Goal: Check status: Check status

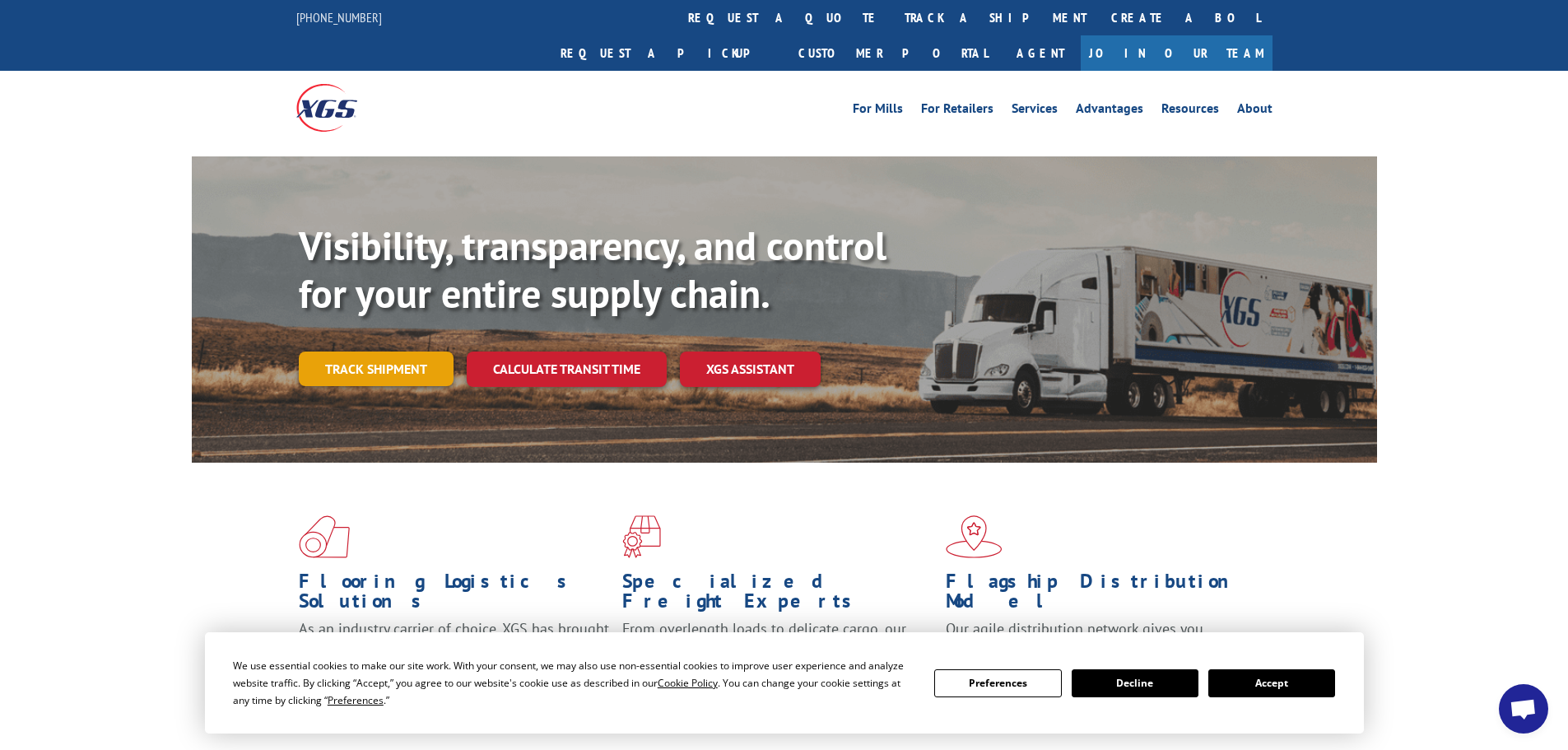
click at [366, 351] on link "Track shipment" at bounding box center [375, 368] width 155 height 34
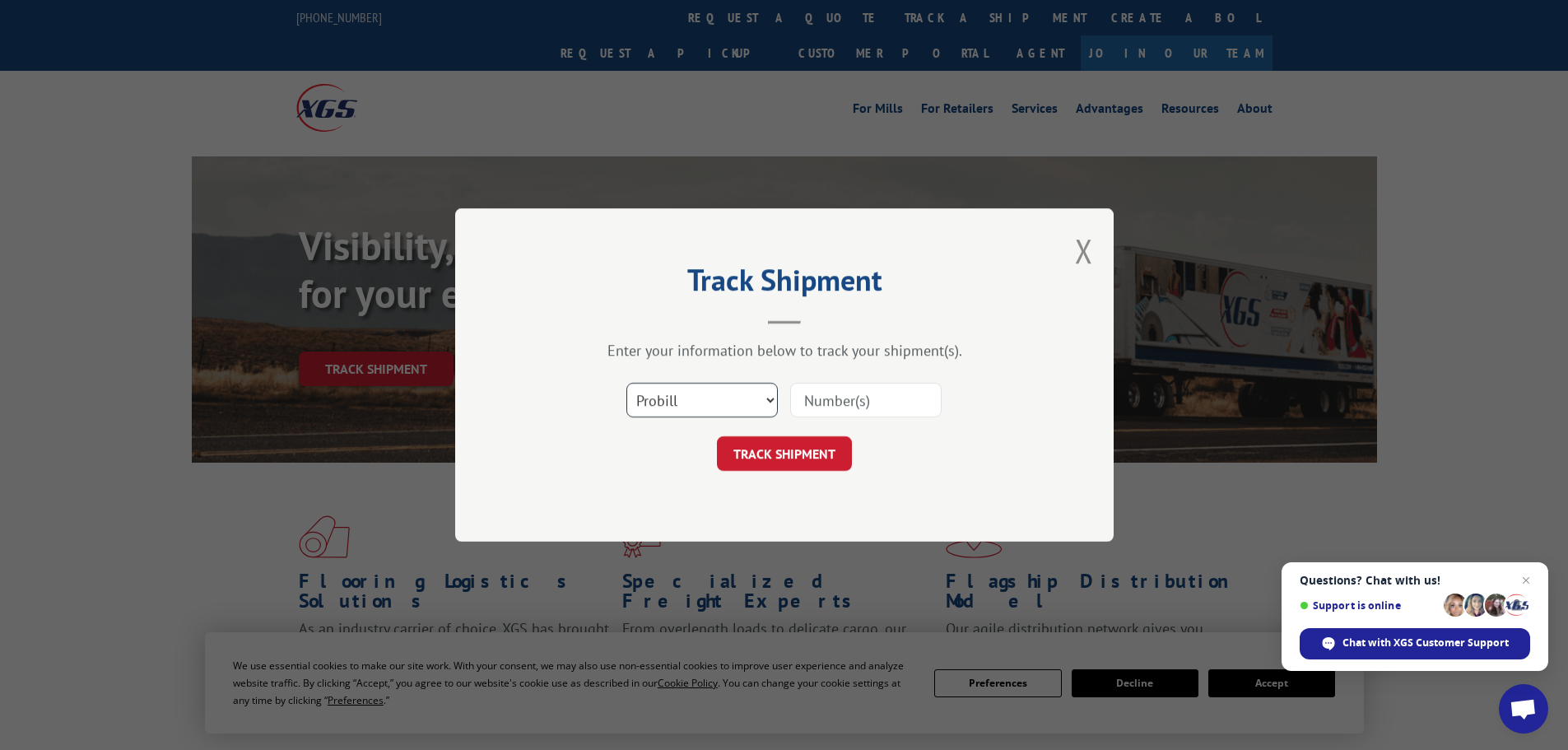
click at [732, 406] on select "Select category... Probill BOL PO" at bounding box center [701, 400] width 151 height 34
select select "po"
click at [626, 383] on select "Select category... Probill BOL PO" at bounding box center [701, 400] width 151 height 34
click at [837, 386] on input at bounding box center [865, 400] width 151 height 34
paste input "61541154"
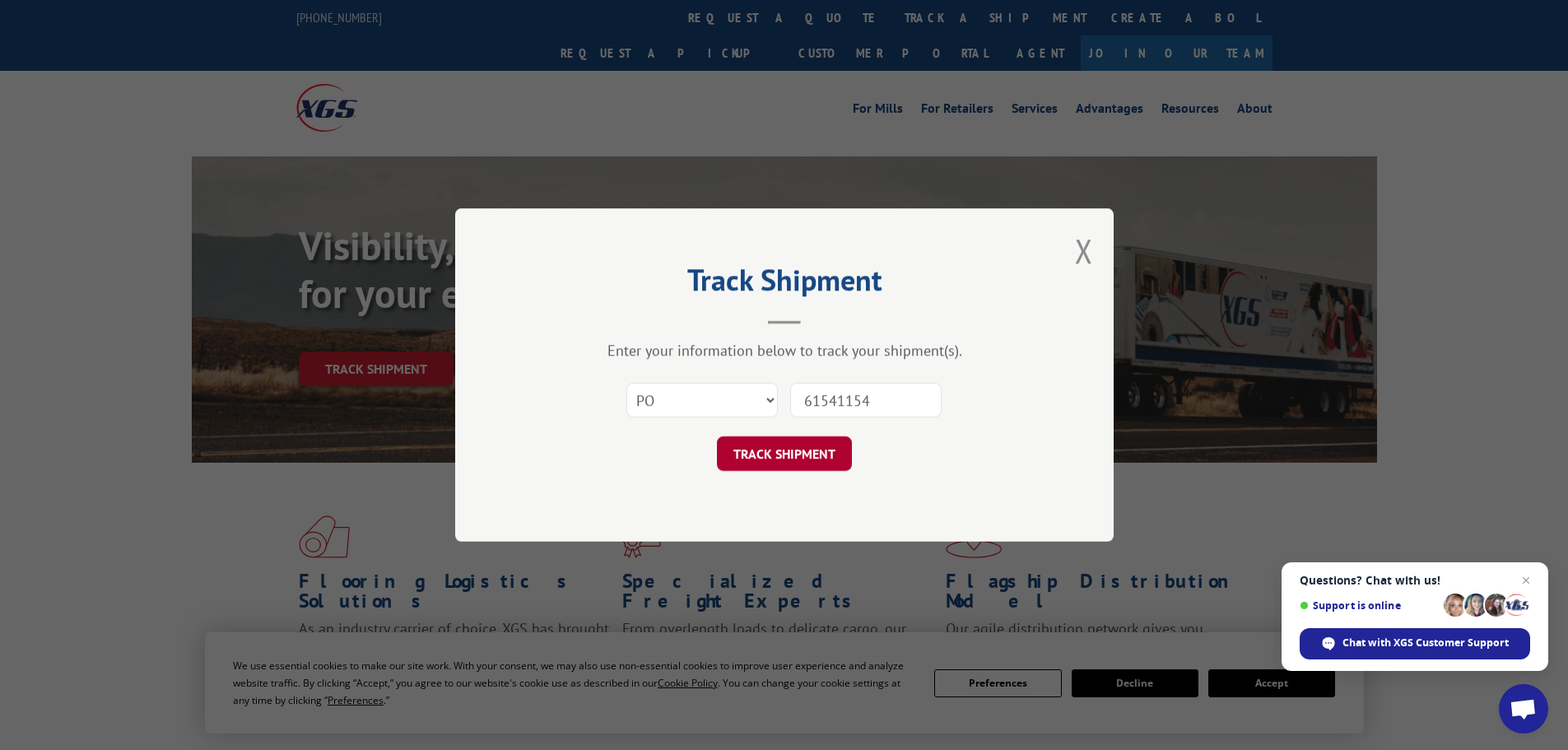
type input "61541154"
click at [813, 448] on button "TRACK SHIPMENT" at bounding box center [784, 453] width 135 height 34
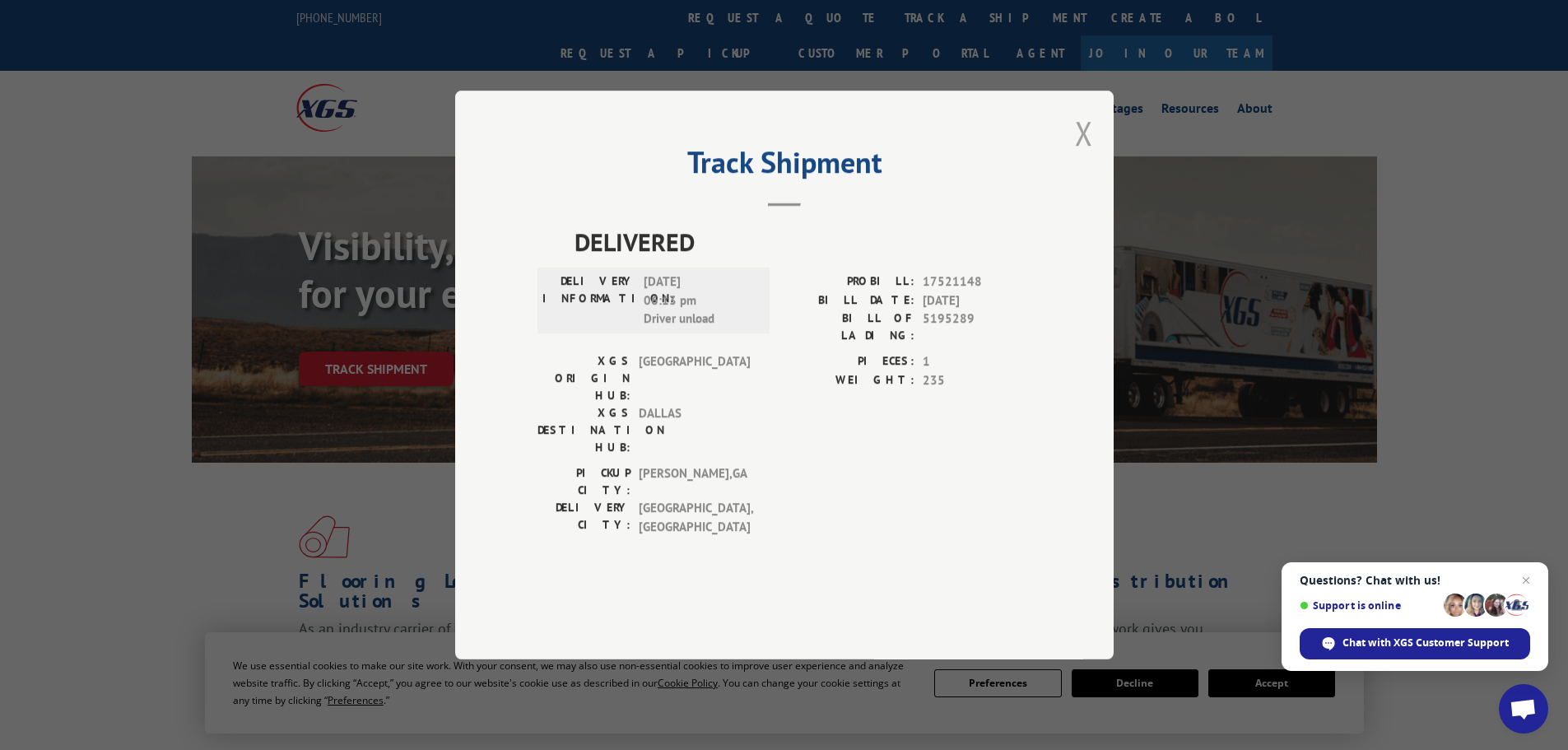
click at [1087, 155] on button "Close modal" at bounding box center [1084, 133] width 18 height 43
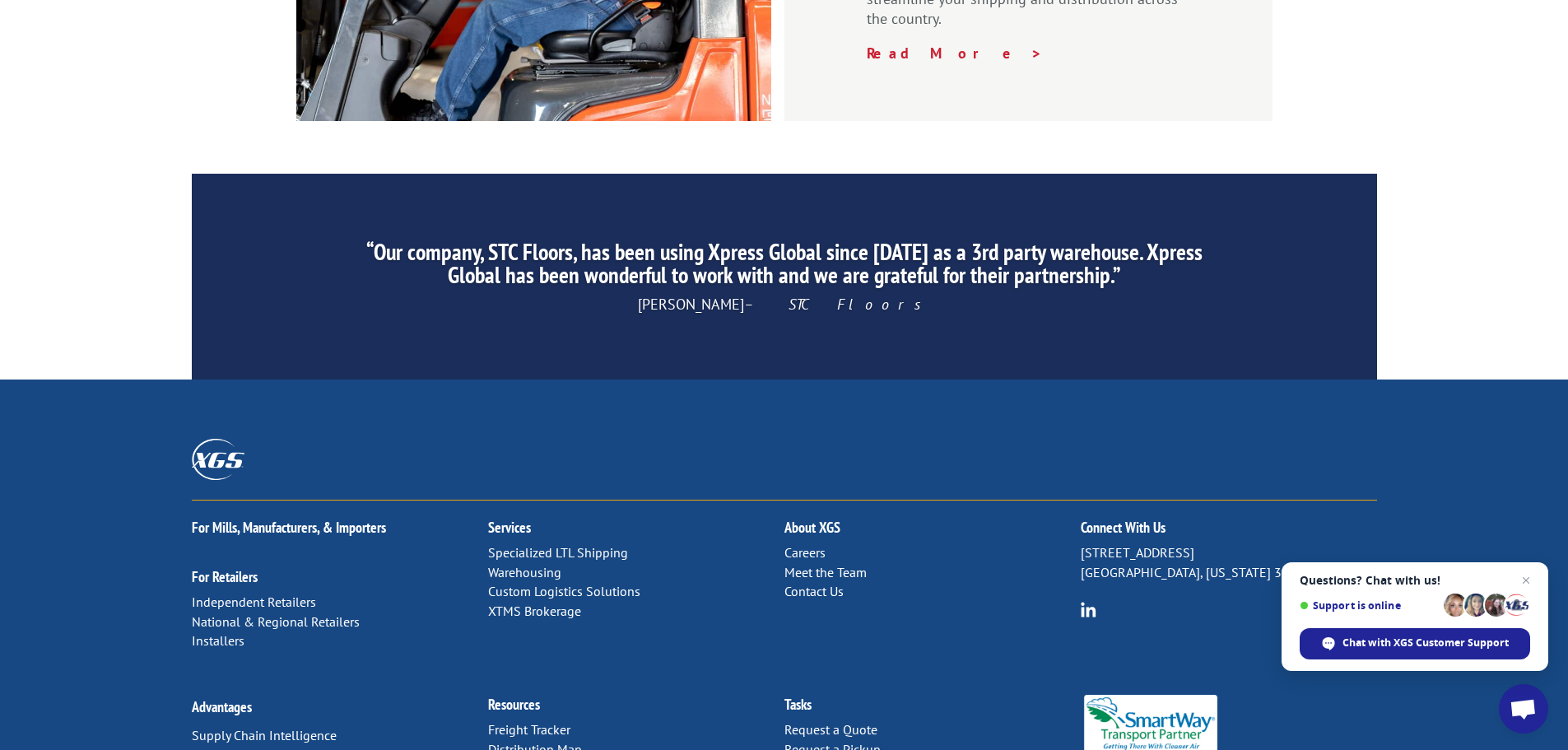
scroll to position [2508, 0]
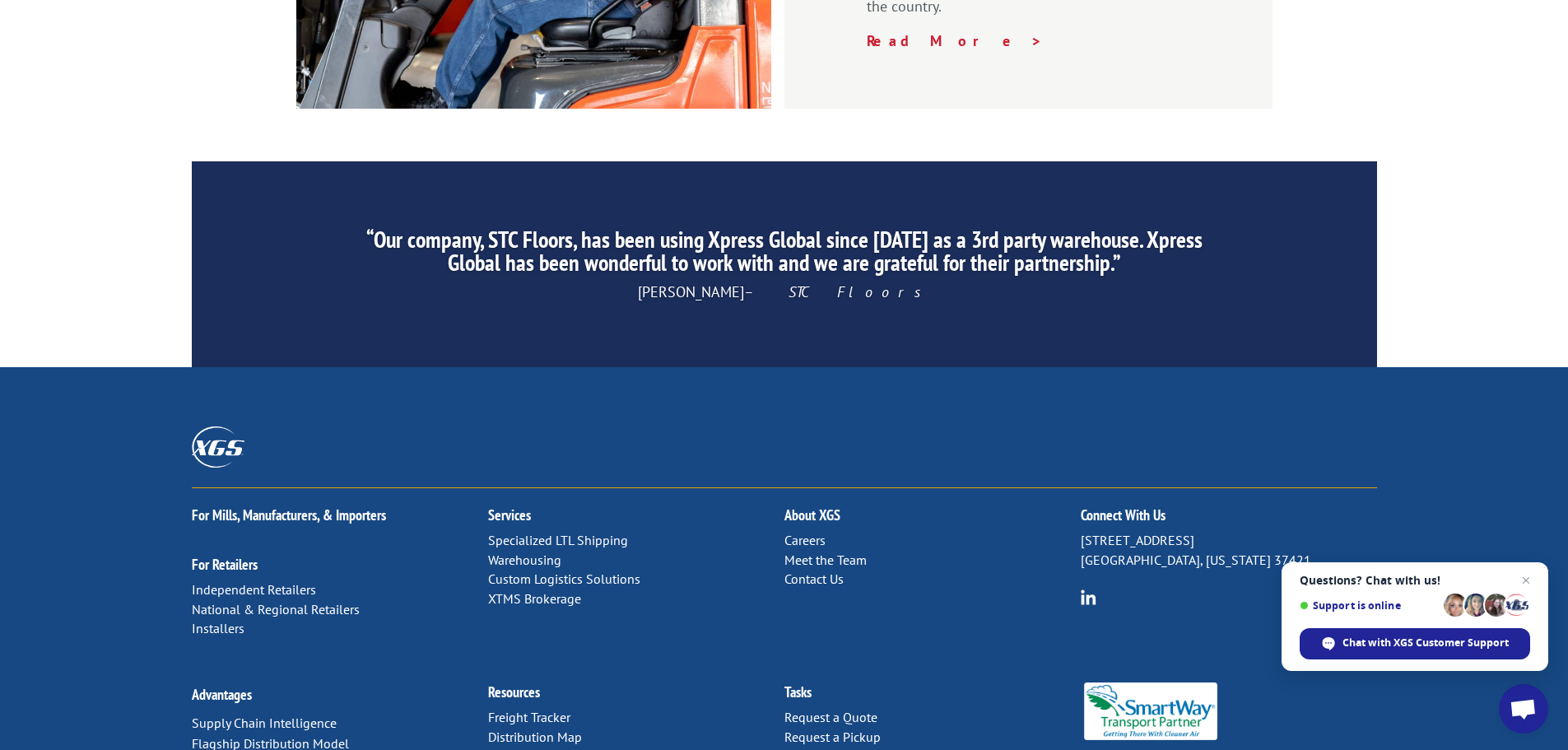
click at [822, 570] on link "Contact Us" at bounding box center [814, 578] width 60 height 16
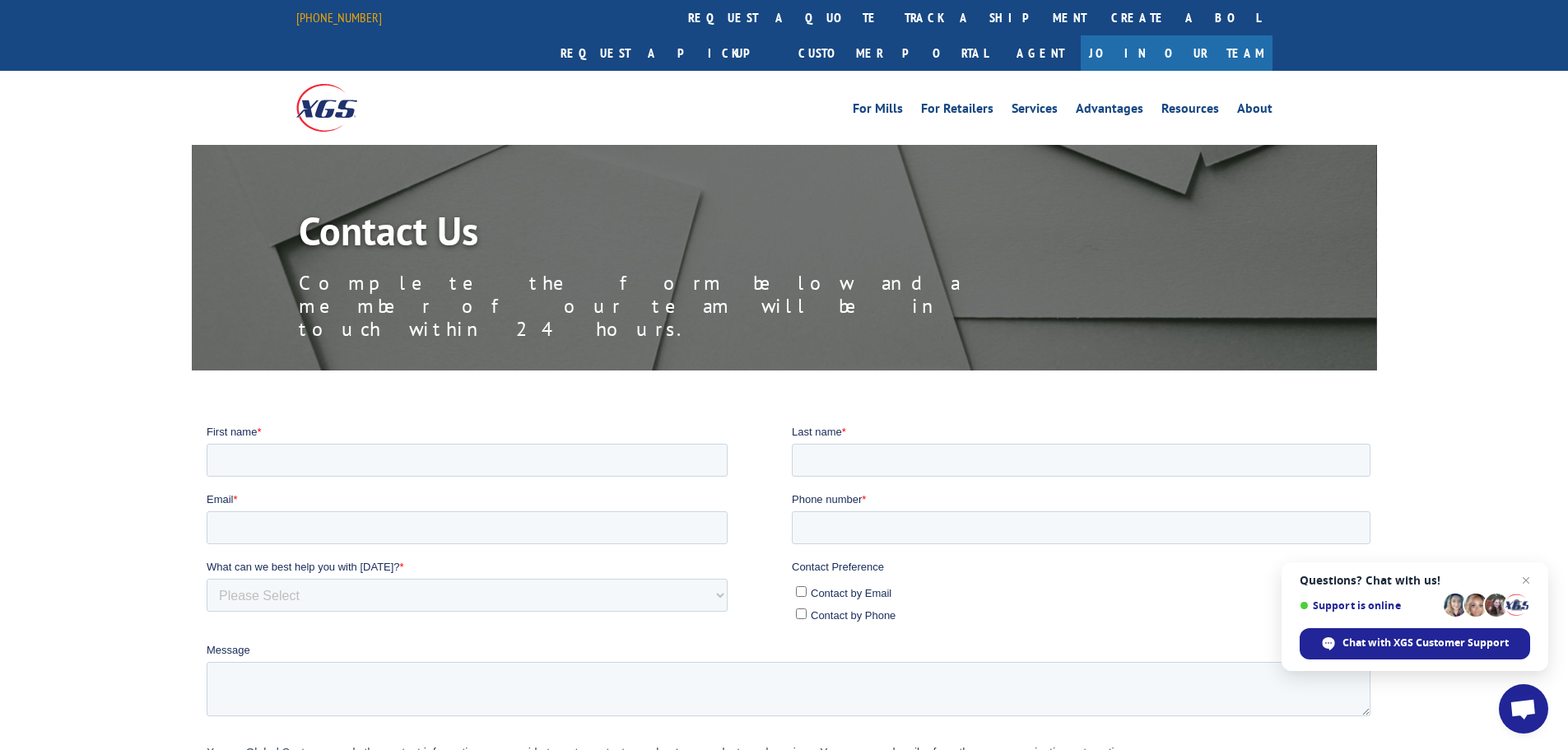
click at [303, 18] on link "[PHONE_NUMBER]" at bounding box center [339, 17] width 86 height 16
drag, startPoint x: 719, startPoint y: 23, endPoint x: 722, endPoint y: 34, distance: 11.4
click at [892, 23] on link "track a shipment" at bounding box center [995, 17] width 206 height 35
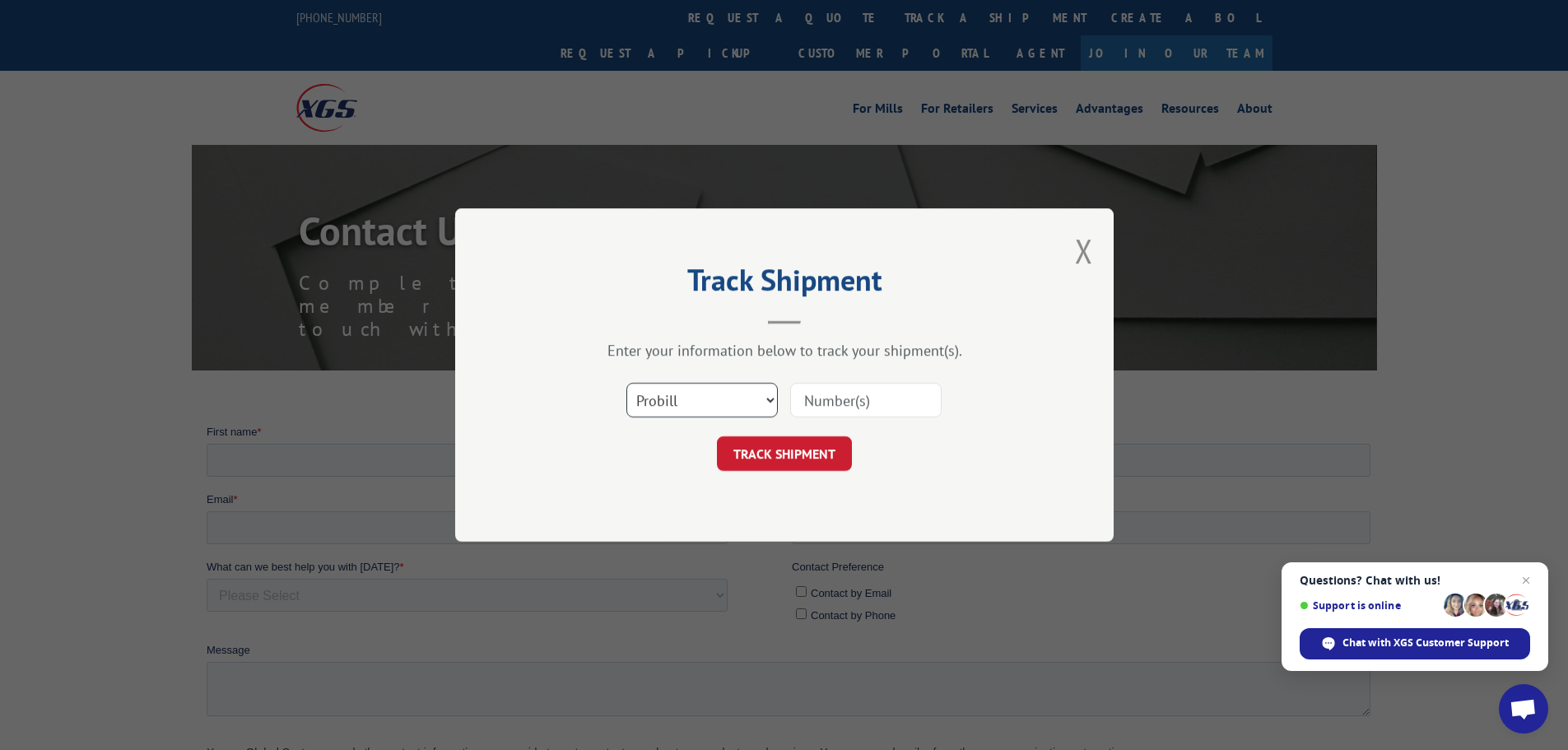
click at [732, 403] on select "Select category... Probill BOL PO" at bounding box center [701, 400] width 151 height 34
select select "po"
click at [626, 383] on select "Select category... Probill BOL PO" at bounding box center [701, 400] width 151 height 34
click at [837, 405] on input at bounding box center [865, 400] width 151 height 34
paste input "61541154"
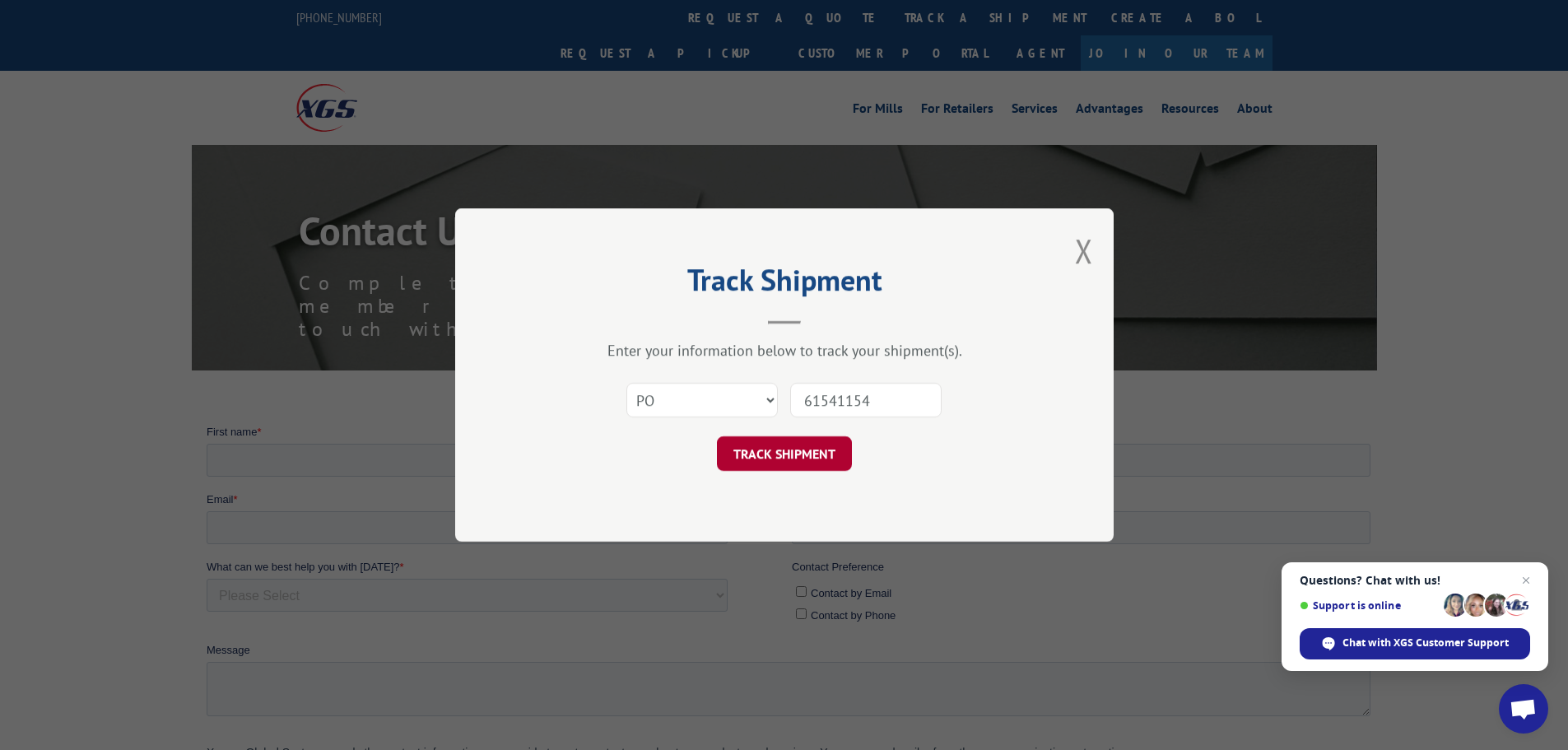
type input "61541154"
click at [820, 464] on button "TRACK SHIPMENT" at bounding box center [784, 453] width 135 height 34
